Goal: Obtain resource: Download file/media

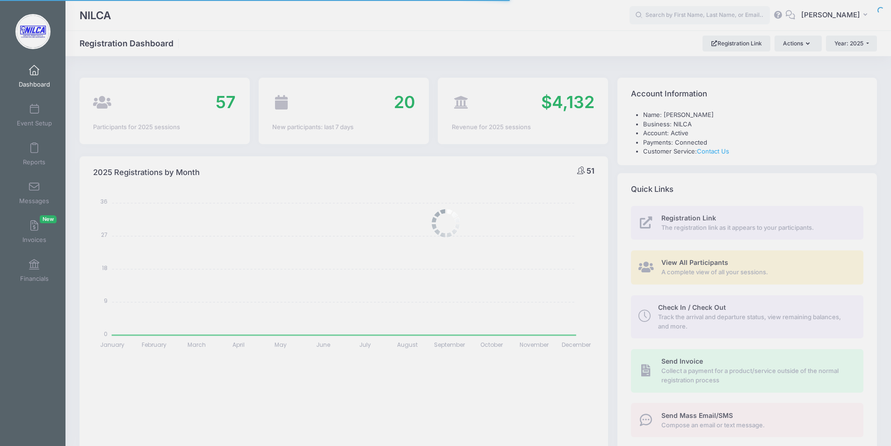
select select
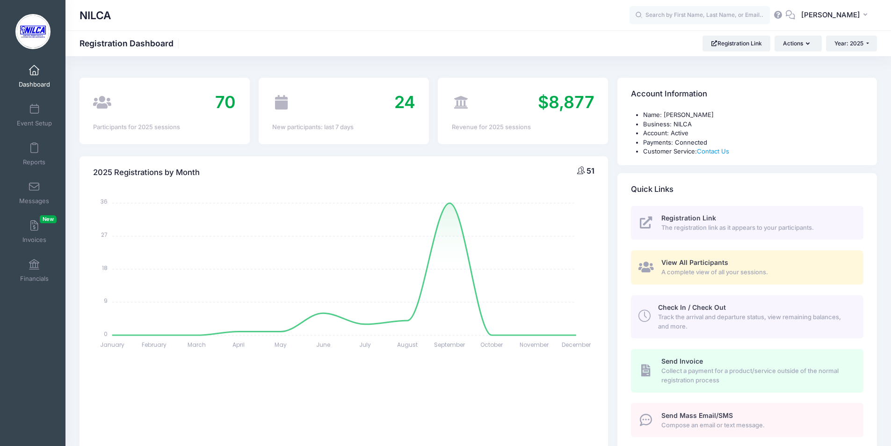
click at [673, 266] on span "View All Participants" at bounding box center [695, 262] width 67 height 8
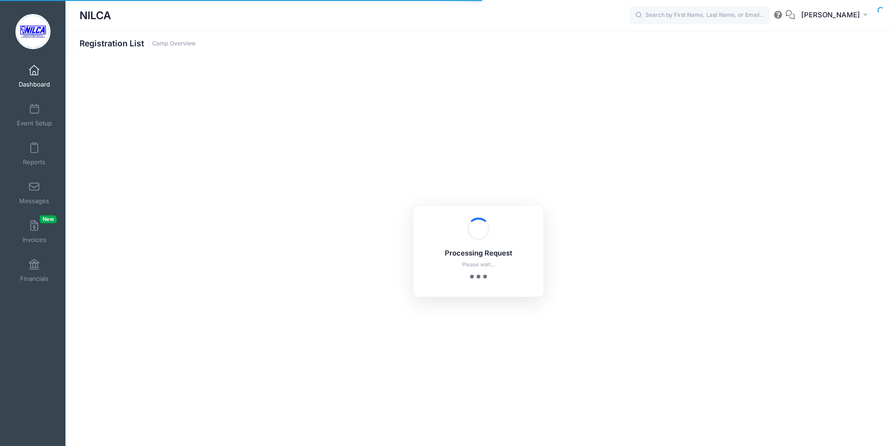
select select "10"
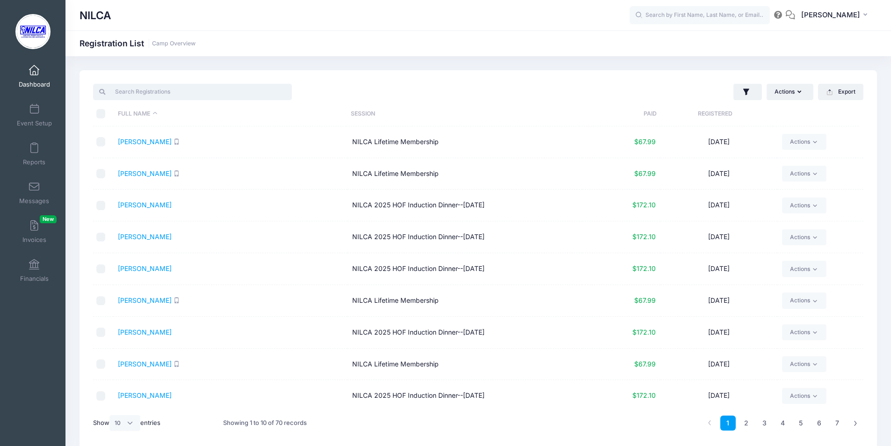
click at [152, 91] on input "search" at bounding box center [192, 92] width 199 height 16
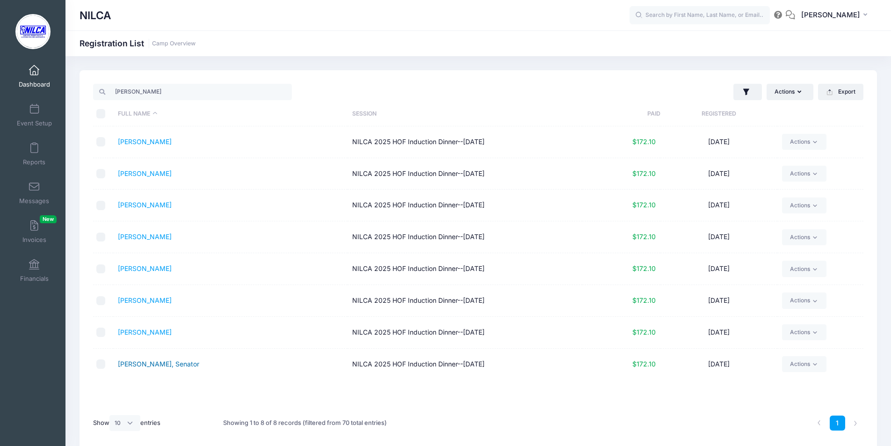
click at [151, 365] on link "Kelly, Senator" at bounding box center [158, 364] width 81 height 8
click at [141, 298] on link "Kelly, Janet" at bounding box center [145, 300] width 54 height 8
drag, startPoint x: 131, startPoint y: 91, endPoint x: 97, endPoint y: 89, distance: 34.7
click at [97, 89] on div "kelly" at bounding box center [192, 92] width 199 height 16
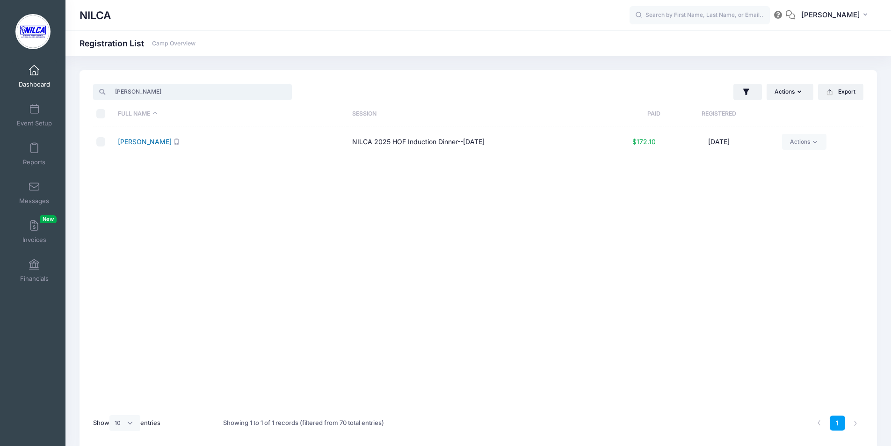
type input "miller"
click at [121, 143] on link "[PERSON_NAME]" at bounding box center [145, 142] width 54 height 8
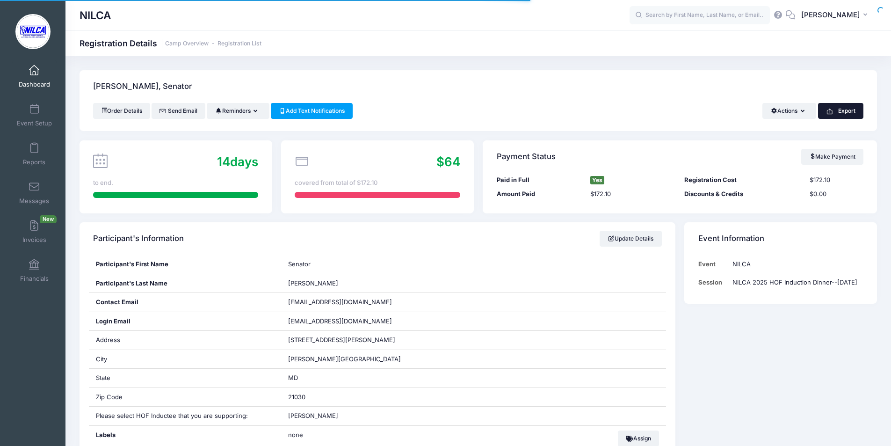
click at [845, 111] on button "Export" at bounding box center [840, 111] width 45 height 16
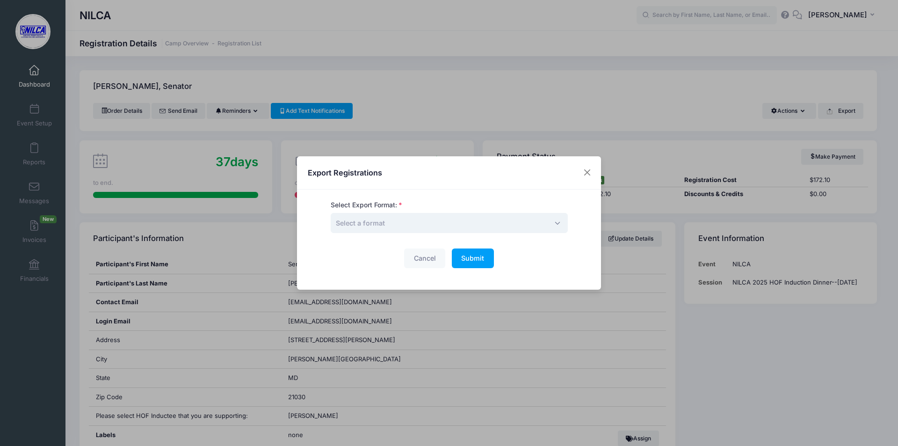
click at [423, 223] on span "Select a format" at bounding box center [449, 223] width 237 height 20
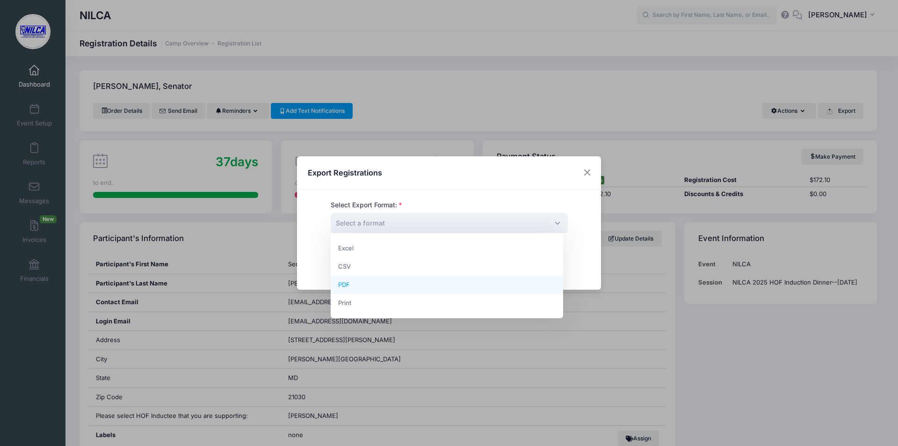
select select "pdf"
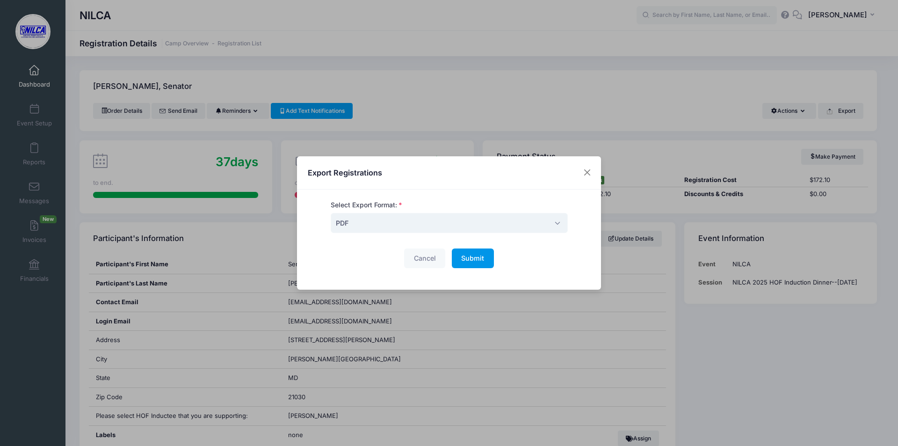
click at [467, 263] on button "Submit Please wait..." at bounding box center [473, 258] width 42 height 20
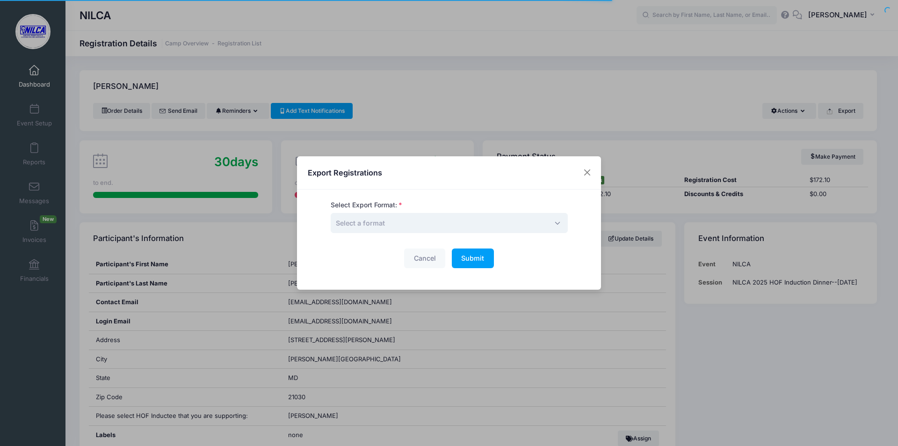
click at [465, 225] on span "Select a format" at bounding box center [449, 223] width 237 height 20
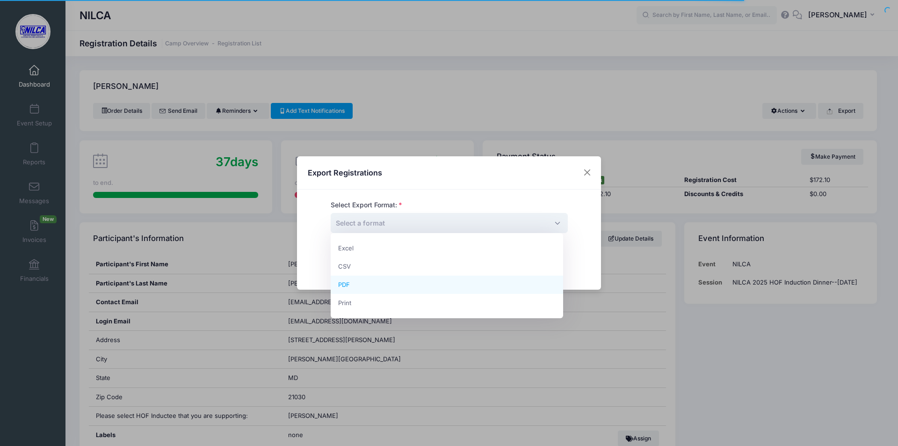
select select "pdf"
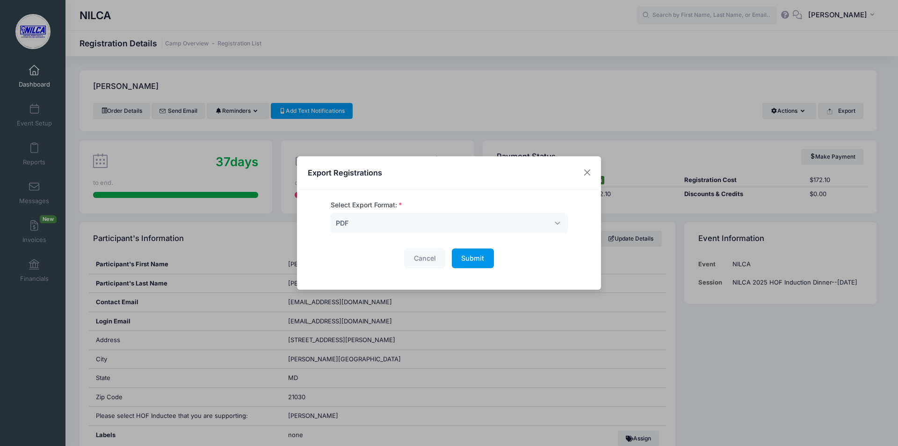
click at [485, 258] on button "Submit Please wait..." at bounding box center [473, 258] width 42 height 20
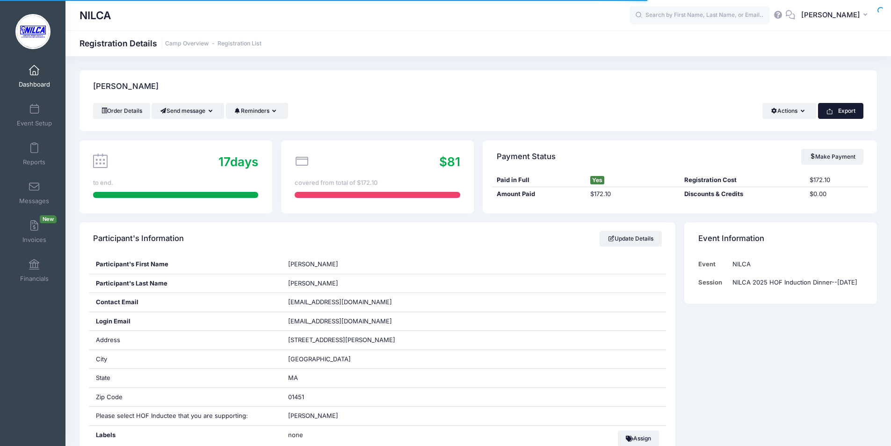
click at [837, 112] on button "Export" at bounding box center [840, 111] width 45 height 16
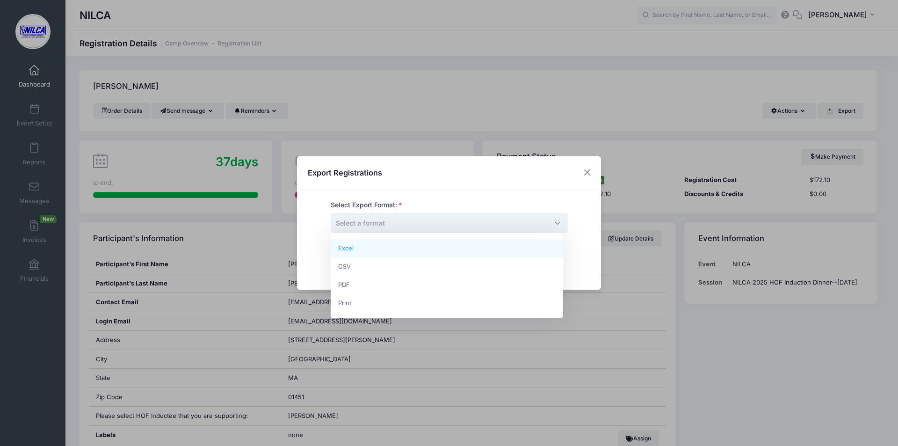
click at [484, 224] on span "Select a format" at bounding box center [449, 223] width 237 height 20
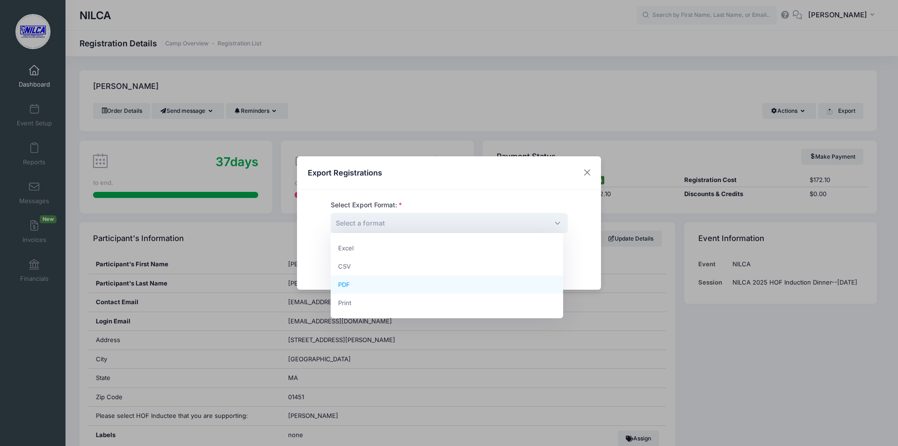
select select "pdf"
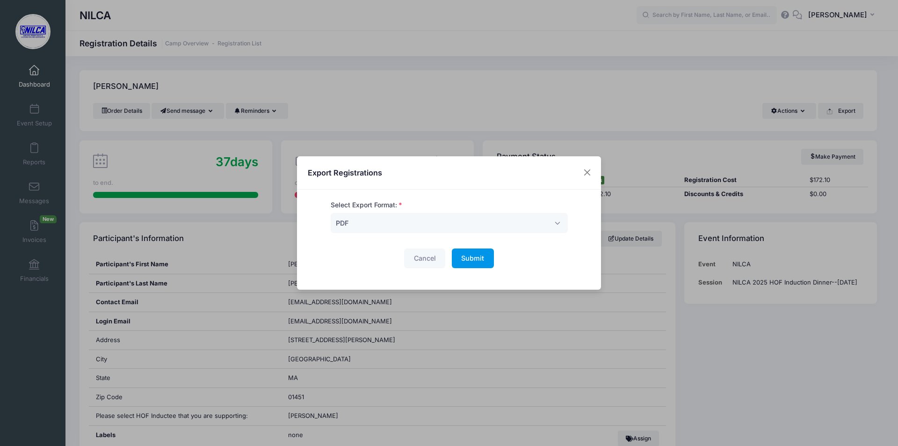
click at [474, 260] on span "Submit" at bounding box center [472, 258] width 23 height 8
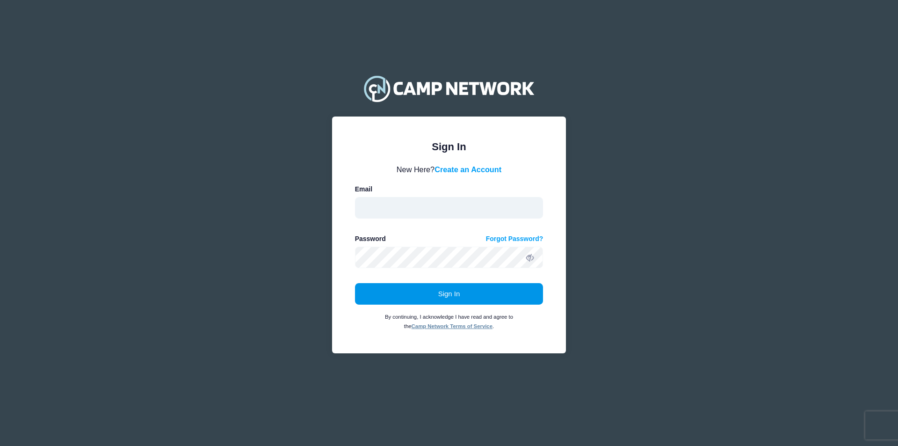
type input "[EMAIL_ADDRESS][DOMAIN_NAME]"
click at [445, 286] on button "Sign In" at bounding box center [449, 294] width 189 height 22
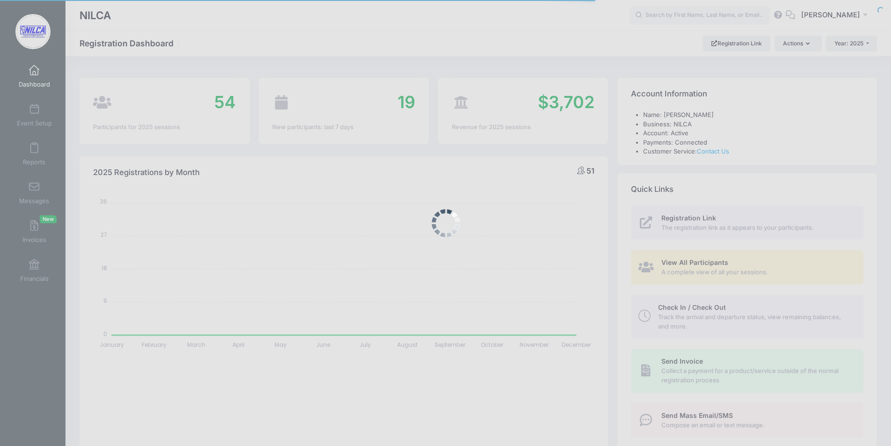
select select
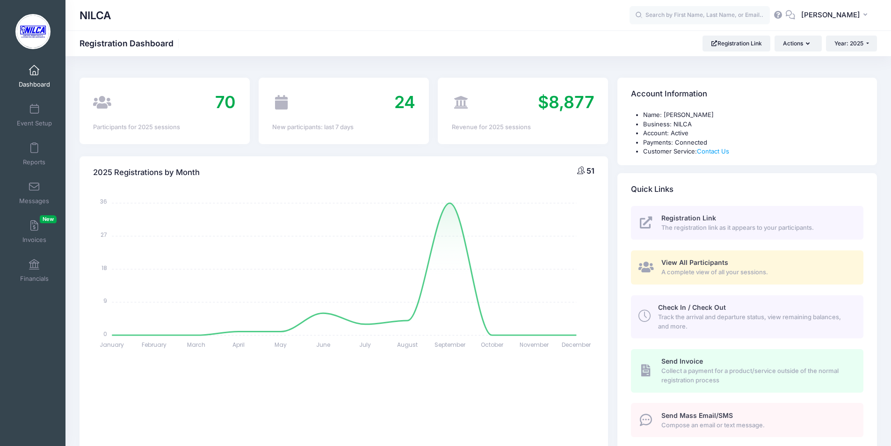
click at [34, 75] on span at bounding box center [34, 71] width 0 height 10
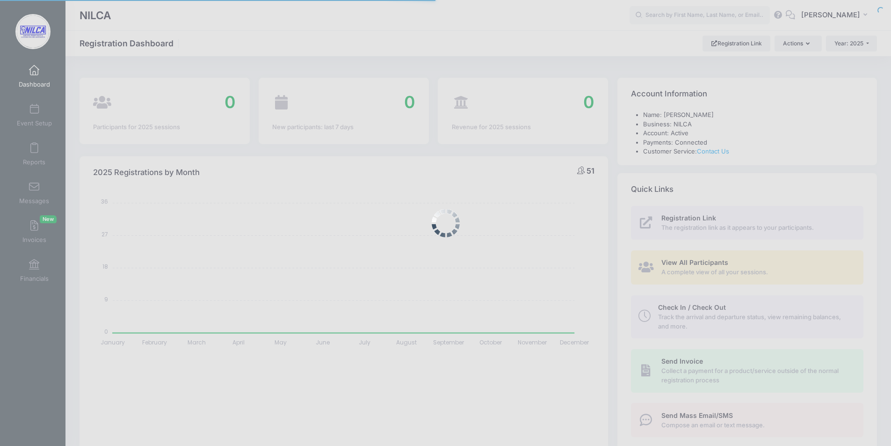
select select
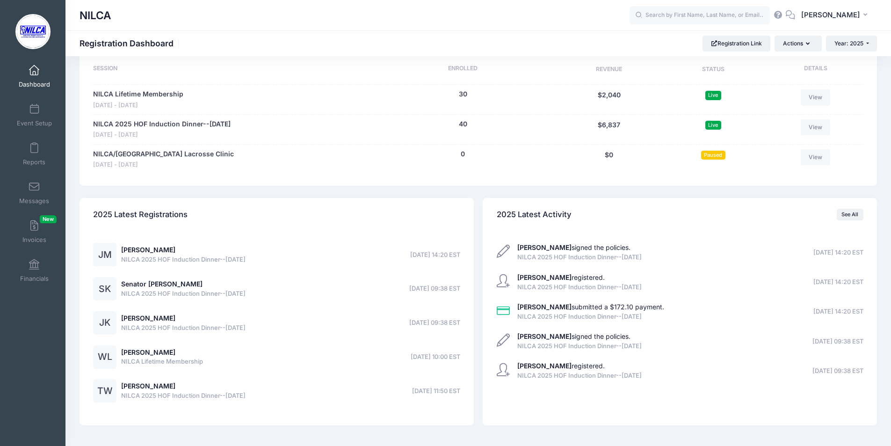
scroll to position [468, 0]
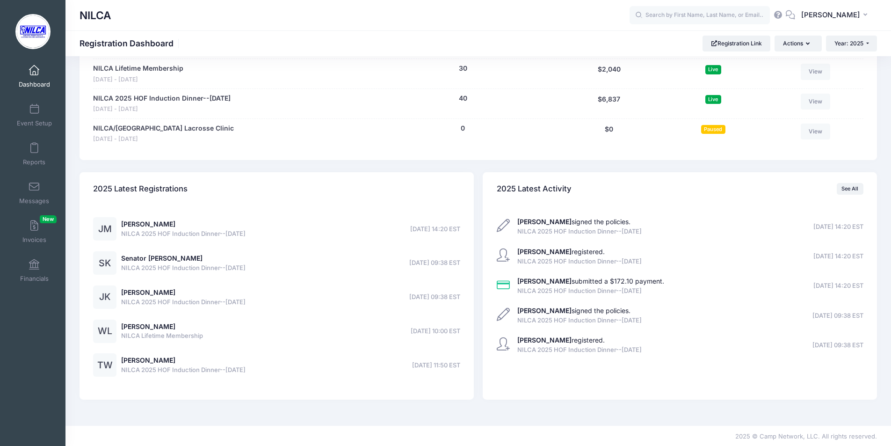
click at [107, 233] on div "JM" at bounding box center [104, 228] width 23 height 23
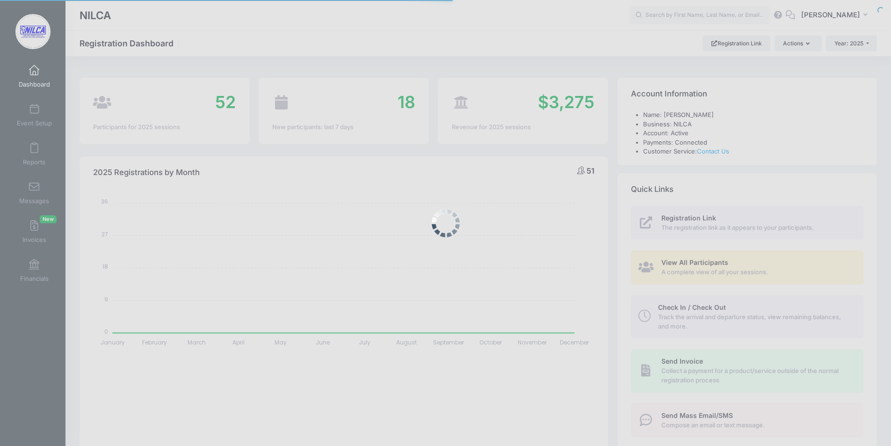
select select
